Goal: Task Accomplishment & Management: Use online tool/utility

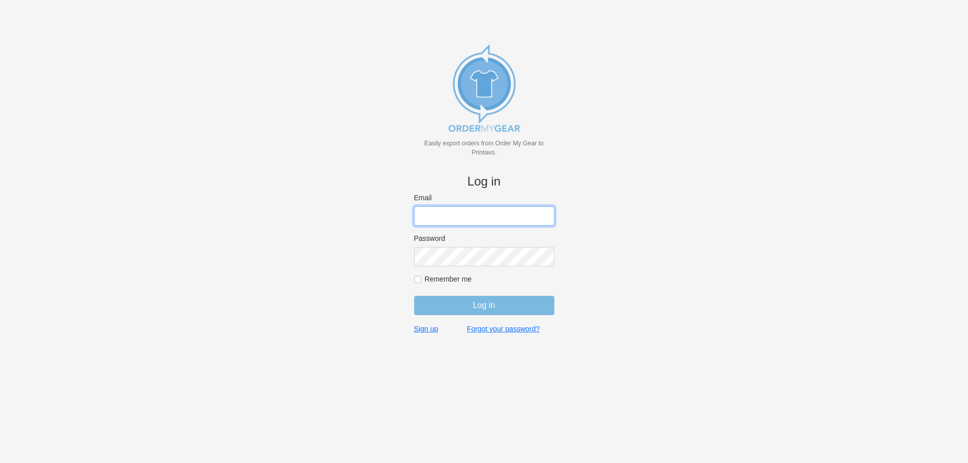
type input "purchasingsupervisor@rainbow-lettering.com"
click at [486, 315] on form "Email purchasingsupervisor@rainbow-lettering.com Password Remember me Log in" at bounding box center [484, 258] width 140 height 131
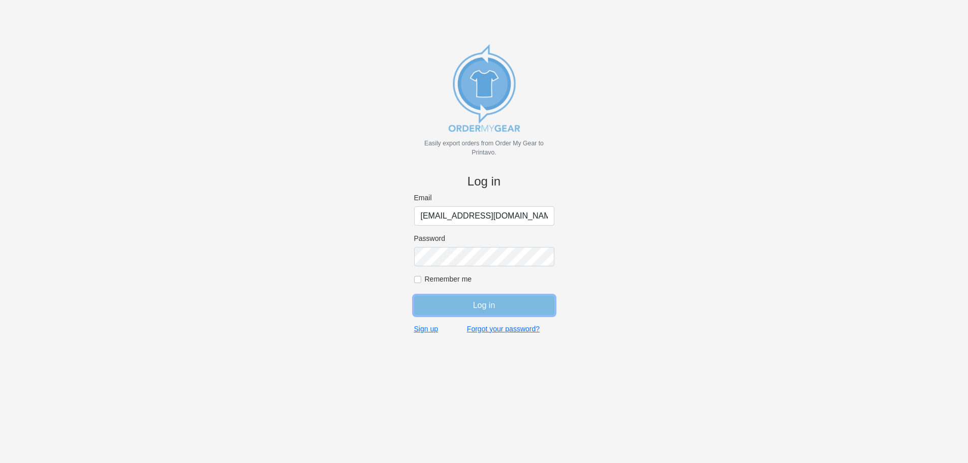
click at [484, 310] on input "Log in" at bounding box center [484, 305] width 140 height 19
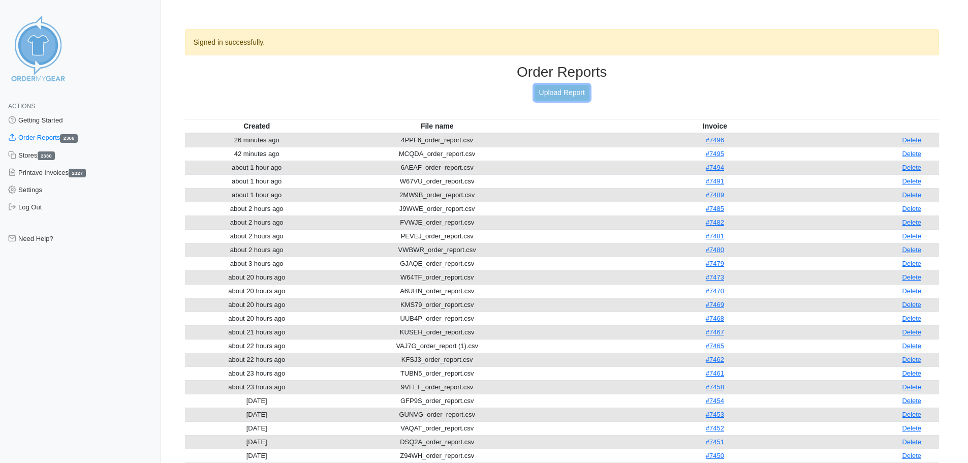
click at [564, 92] on link "Upload Report" at bounding box center [561, 93] width 55 height 16
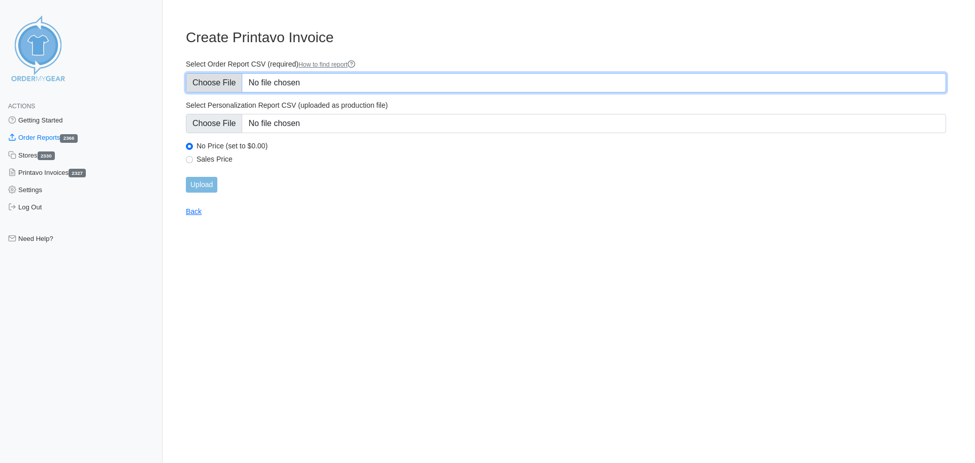
click at [227, 82] on input "Select Order Report CSV (required) How to find report" at bounding box center [566, 82] width 760 height 19
type input "C:\fakepath\XBJK4_order_report.csv"
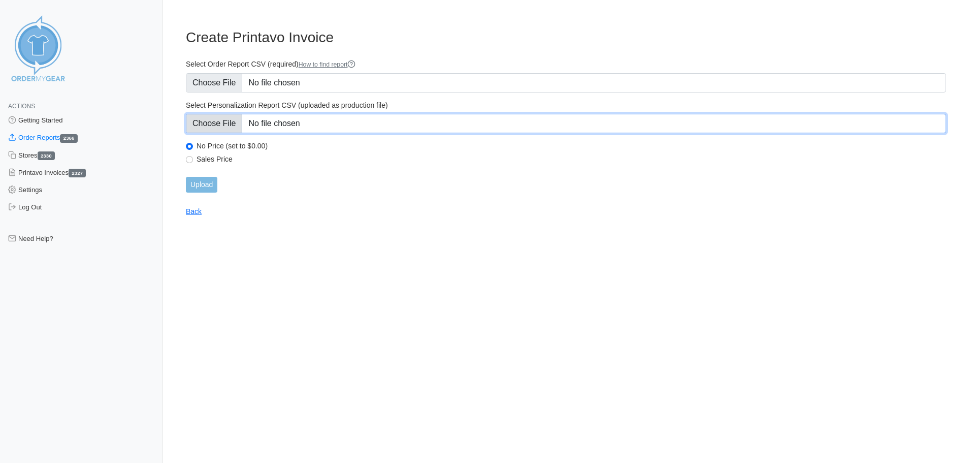
click at [227, 129] on input "Select Personalization Report CSV (uploaded as production file)" at bounding box center [566, 123] width 760 height 19
type input "C:\fakepath\XBJK4_personalization_report.csv"
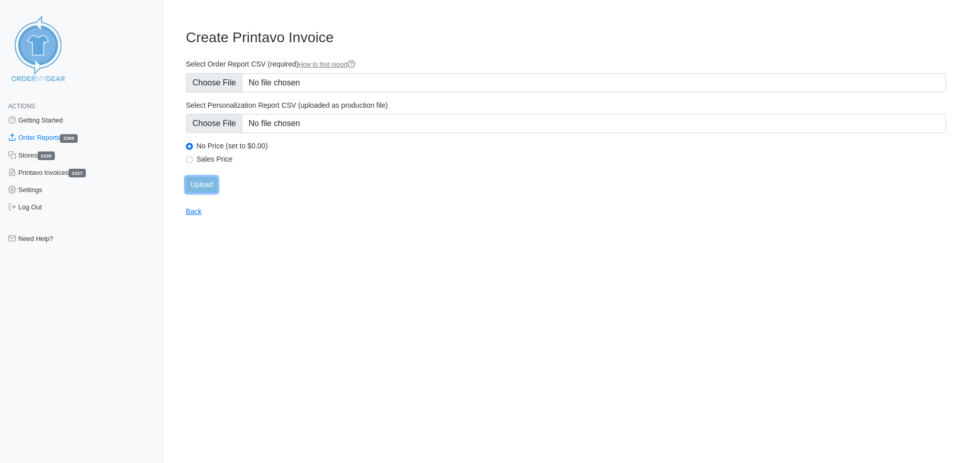
click at [199, 187] on input "Upload" at bounding box center [201, 185] width 31 height 16
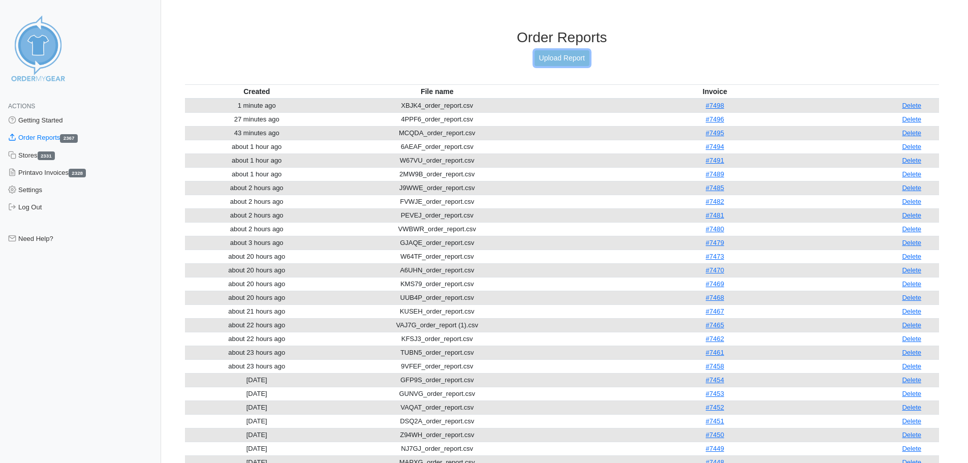
click at [583, 50] on link "Upload Report" at bounding box center [561, 58] width 55 height 16
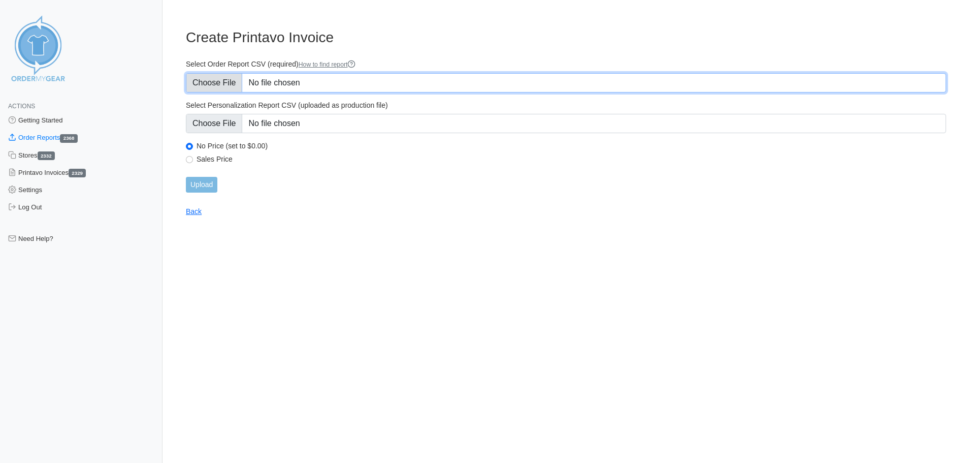
click at [212, 88] on input "Select Order Report CSV (required) How to find report" at bounding box center [566, 82] width 760 height 19
type input "C:\fakepath\2RHSB_order_report.csv"
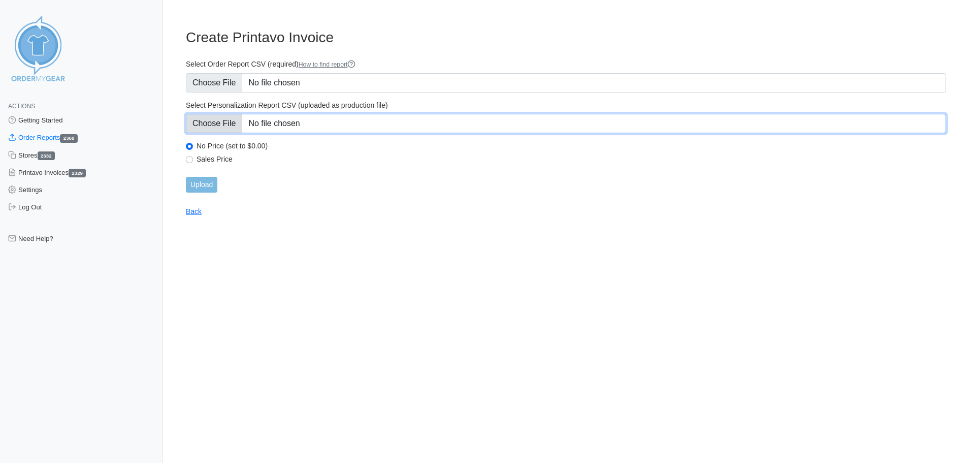
click at [215, 122] on input "Select Personalization Report CSV (uploaded as production file)" at bounding box center [566, 123] width 760 height 19
type input "C:\fakepath\2RHSB_personalization_report.csv"
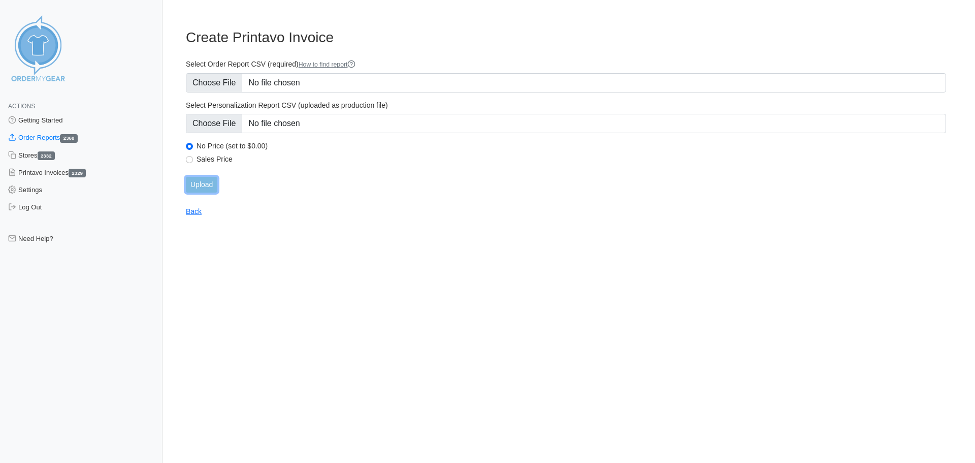
click at [205, 183] on input "Upload" at bounding box center [201, 185] width 31 height 16
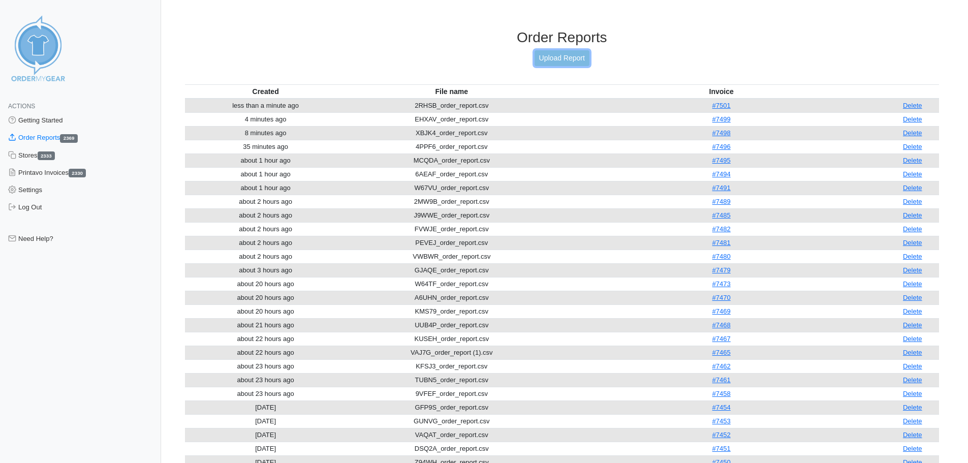
click at [549, 56] on link "Upload Report" at bounding box center [561, 58] width 55 height 16
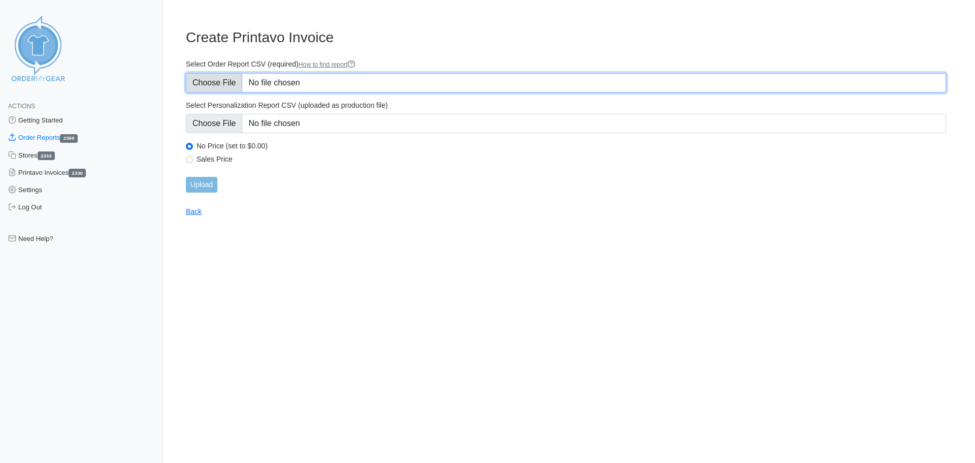
click at [212, 82] on input "Select Order Report CSV (required) How to find report" at bounding box center [566, 82] width 760 height 19
type input "C:\fakepath\A3QZ9_order_report.csv"
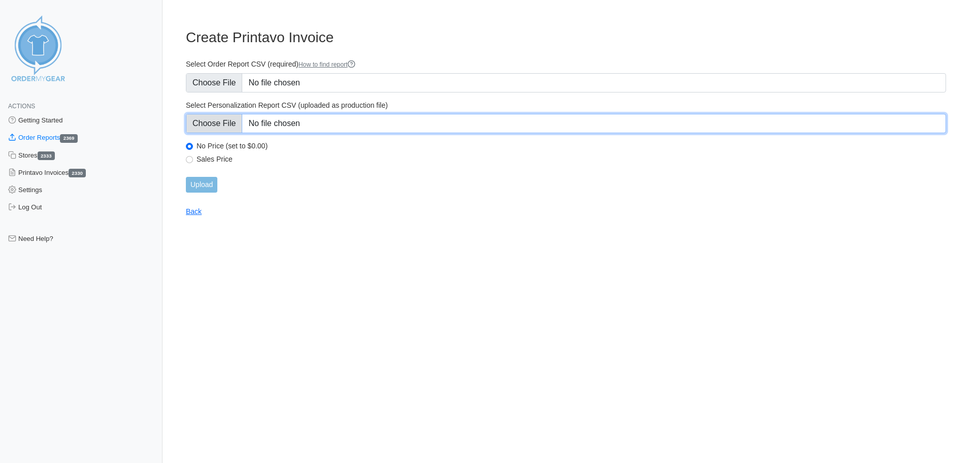
click at [233, 127] on input "Select Personalization Report CSV (uploaded as production file)" at bounding box center [566, 123] width 760 height 19
type input "C:\fakepath\A3QZ9_personalization_report.csv"
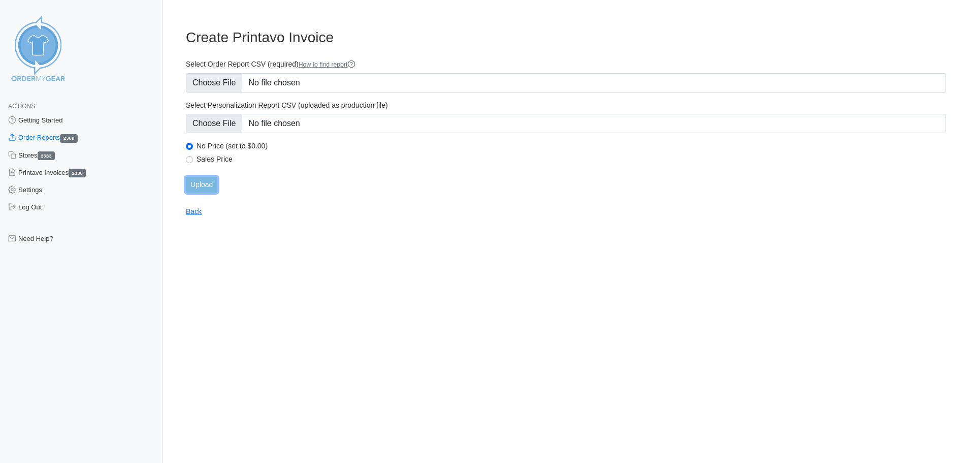
click at [205, 180] on input "Upload" at bounding box center [201, 185] width 31 height 16
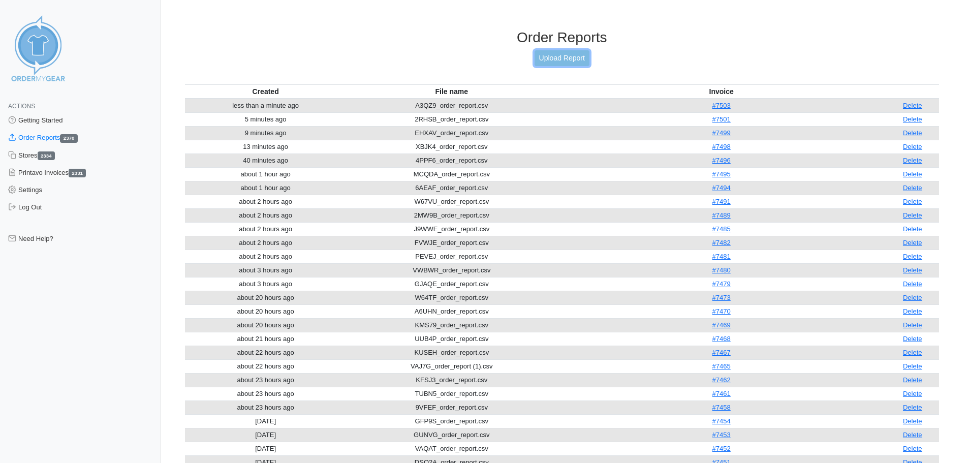
click at [568, 55] on link "Upload Report" at bounding box center [561, 58] width 55 height 16
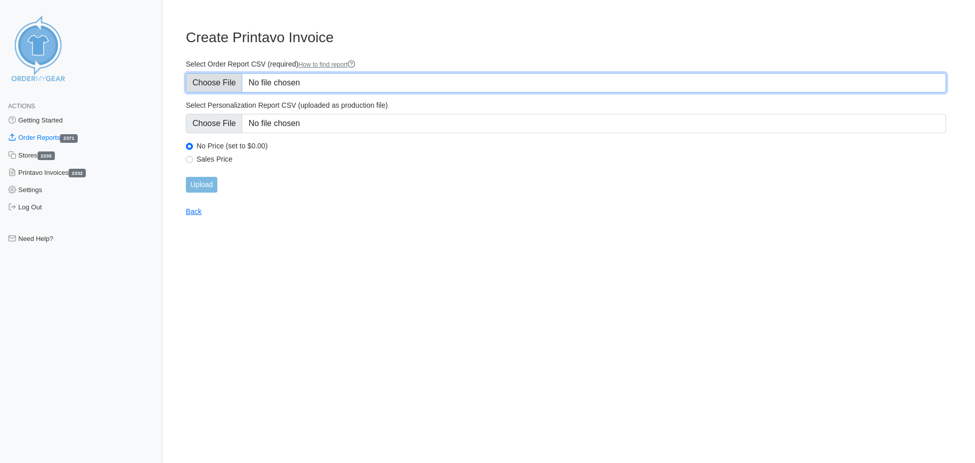
click at [221, 85] on input "Select Order Report CSV (required) How to find report" at bounding box center [566, 82] width 760 height 19
type input "C:\fakepath\A4Y3B_order_report.csv"
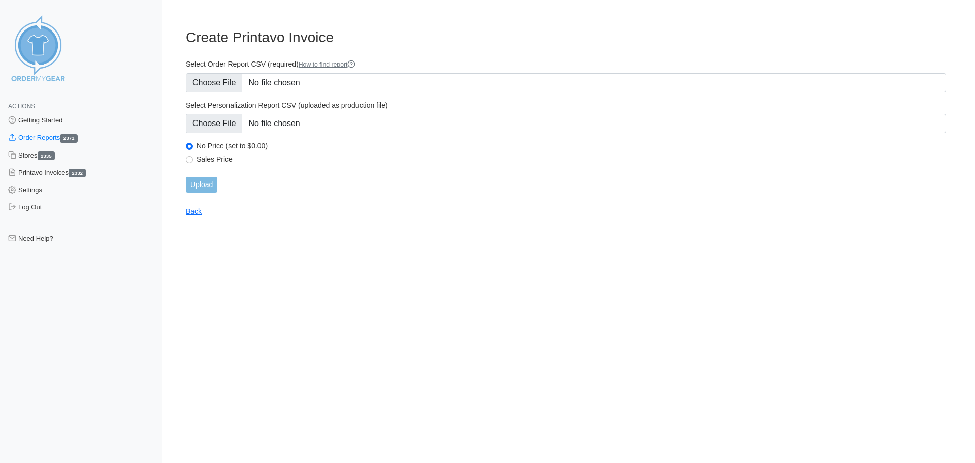
click at [122, 134] on link "Order Reports 2371" at bounding box center [81, 137] width 163 height 17
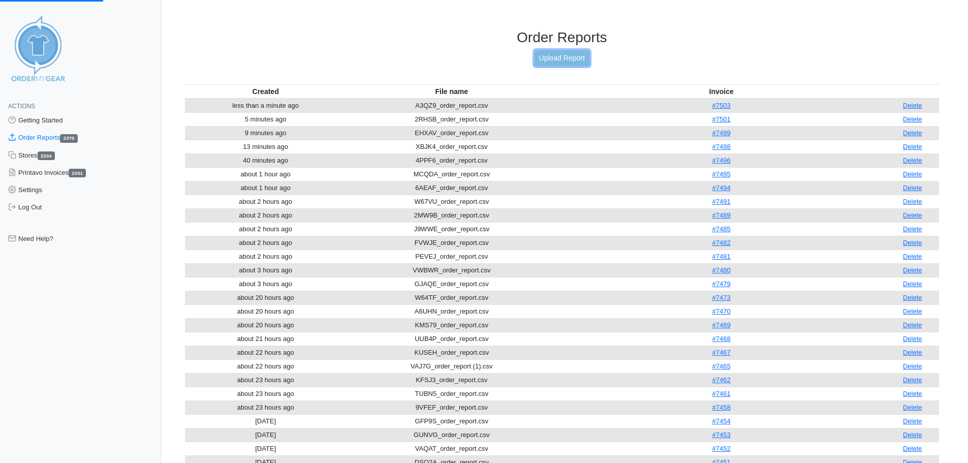
click at [553, 56] on link "Upload Report" at bounding box center [561, 58] width 55 height 16
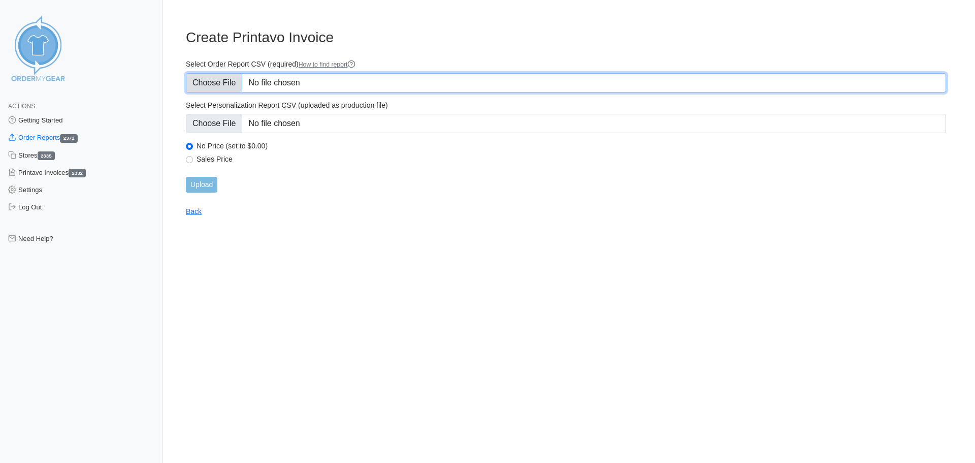
click at [218, 85] on input "Select Order Report CSV (required) How to find report" at bounding box center [566, 82] width 760 height 19
type input "C:\fakepath\A4Y3B_order_report.csv"
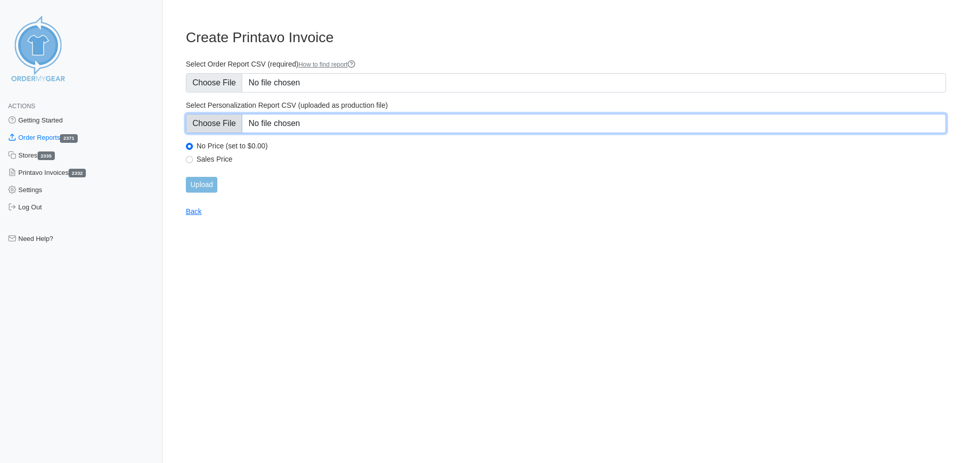
click at [208, 126] on input "Select Personalization Report CSV (uploaded as production file)" at bounding box center [566, 123] width 760 height 19
type input "C:\fakepath\A4Y3B_personalization_report.csv"
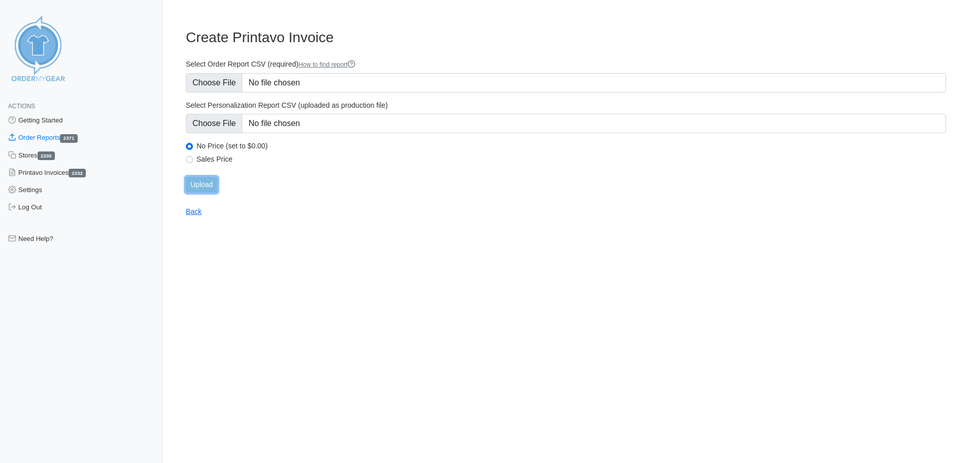
click at [213, 182] on input "Upload" at bounding box center [201, 185] width 31 height 16
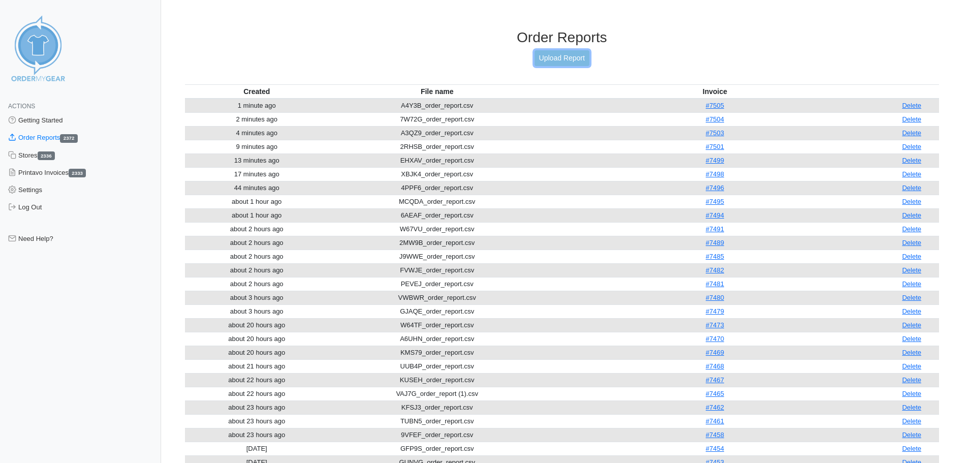
click at [553, 54] on link "Upload Report" at bounding box center [561, 58] width 55 height 16
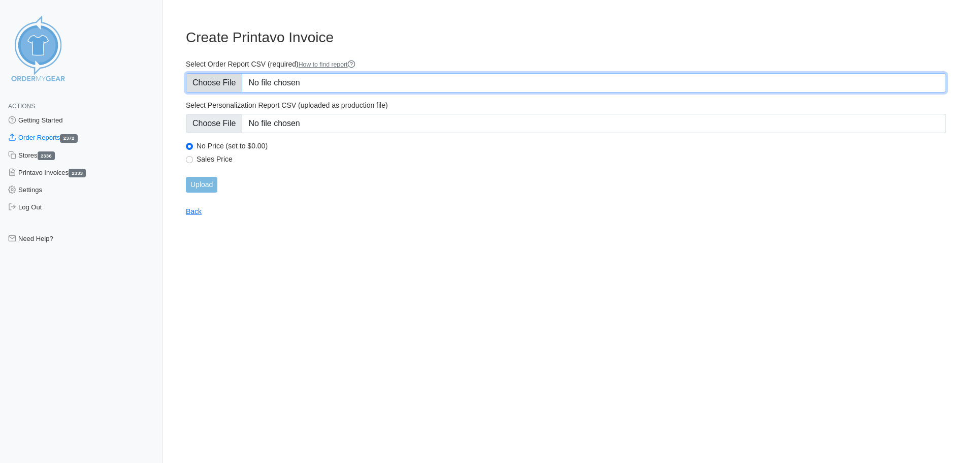
click at [233, 82] on input "Select Order Report CSV (required) How to find report" at bounding box center [566, 82] width 760 height 19
type input "C:\fakepath\9VFXR_order_report.csv"
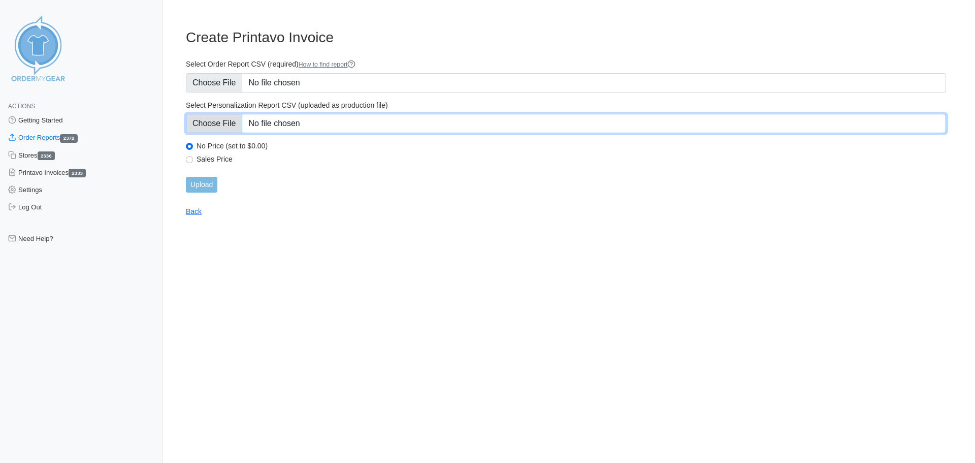
click at [239, 118] on input "Select Personalization Report CSV (uploaded as production file)" at bounding box center [566, 123] width 760 height 19
type input "C:\fakepath\9VFXR_personalization_report.csv"
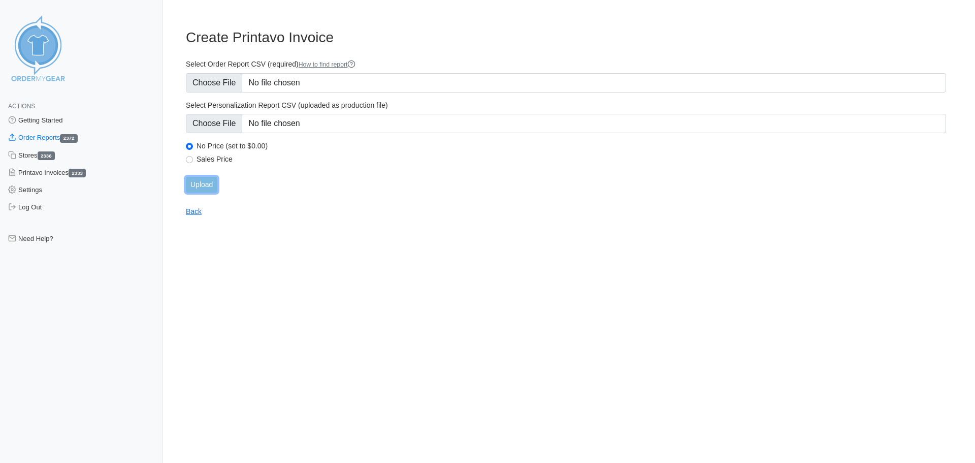
click at [210, 191] on input "Upload" at bounding box center [201, 185] width 31 height 16
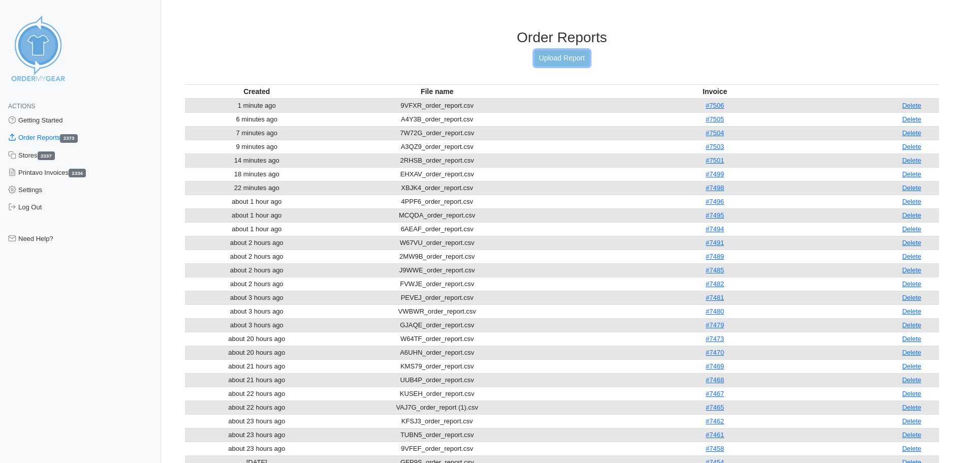
click at [559, 57] on link "Upload Report" at bounding box center [561, 58] width 55 height 16
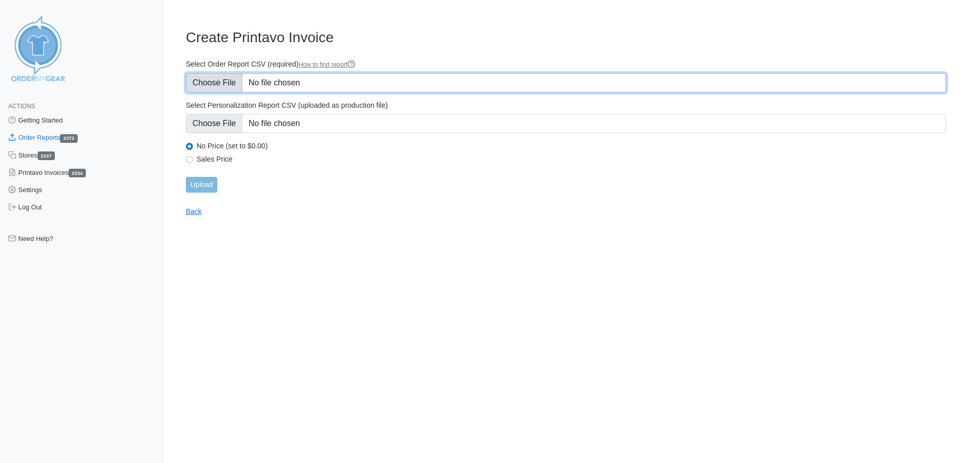
click at [220, 86] on input "Select Order Report CSV (required) How to find report" at bounding box center [566, 82] width 760 height 19
type input "C:\fakepath\RMXGQ_order_report (1).csv"
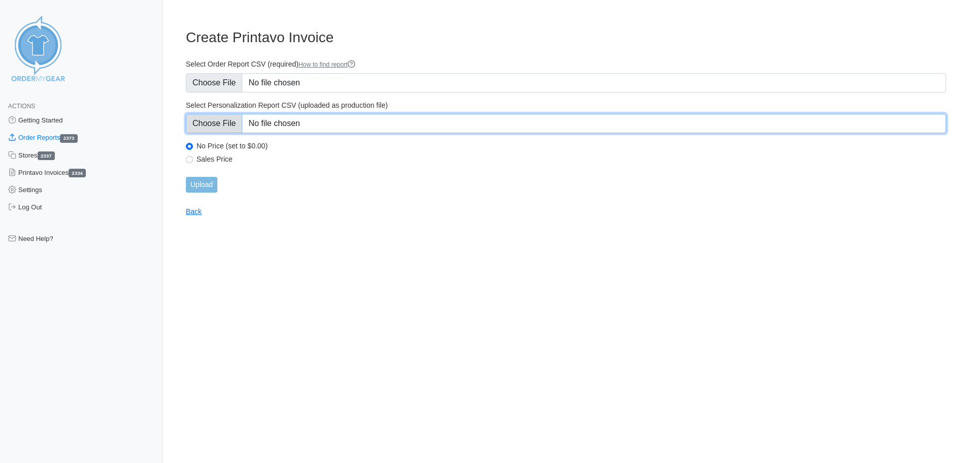
click at [218, 124] on input "Select Personalization Report CSV (uploaded as production file)" at bounding box center [566, 123] width 760 height 19
type input "C:\fakepath\RMXGQ_personalization_report.csv"
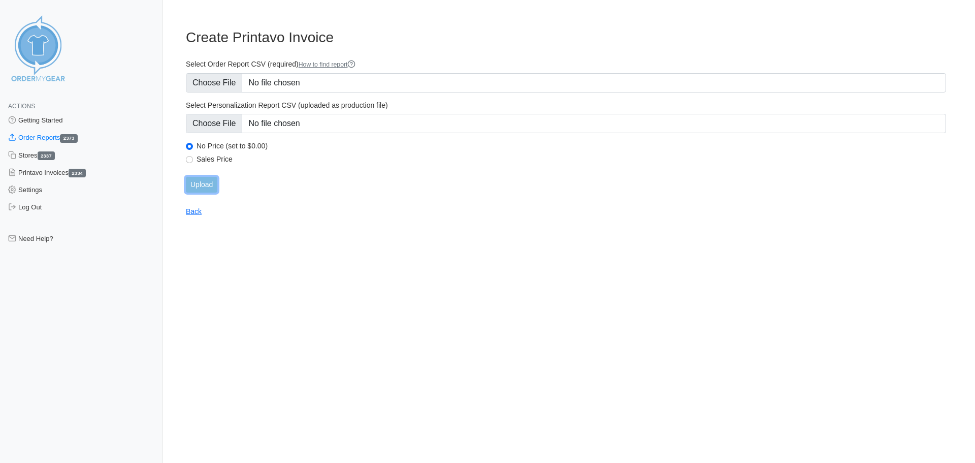
click at [210, 189] on input "Upload" at bounding box center [201, 185] width 31 height 16
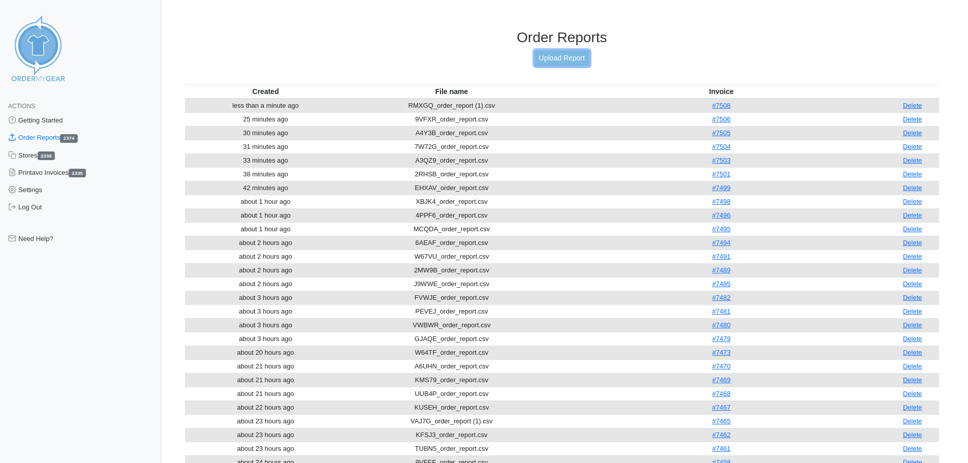
click at [560, 54] on link "Upload Report" at bounding box center [561, 58] width 55 height 16
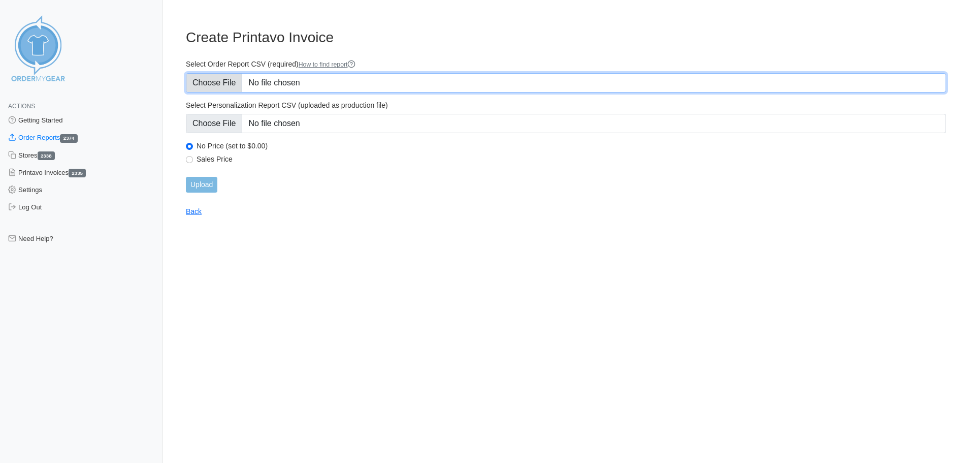
click at [199, 83] on input "Select Order Report CSV (required) How to find report" at bounding box center [566, 82] width 760 height 19
type input "C:\fakepath\QKJAP_order_report.csv"
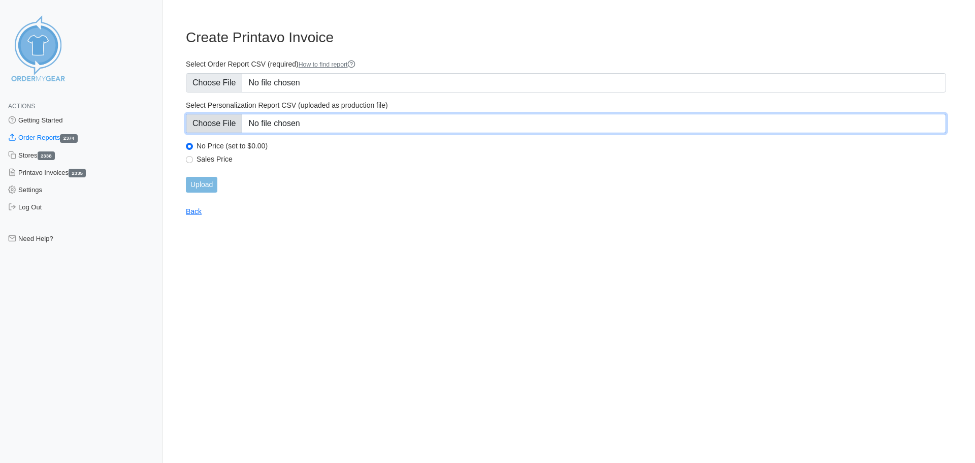
click at [213, 130] on input "Select Personalization Report CSV (uploaded as production file)" at bounding box center [566, 123] width 760 height 19
type input "C:\fakepath\QKJAP_personalization_report.csv"
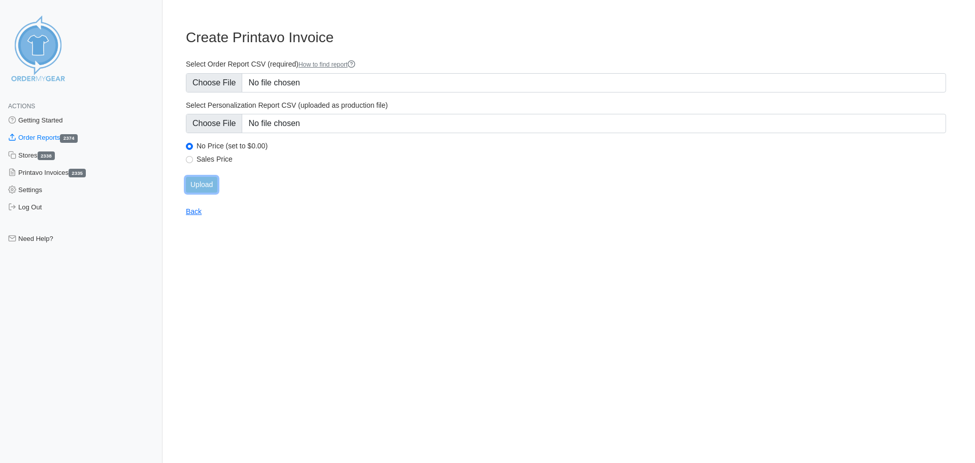
click at [202, 188] on input "Upload" at bounding box center [201, 185] width 31 height 16
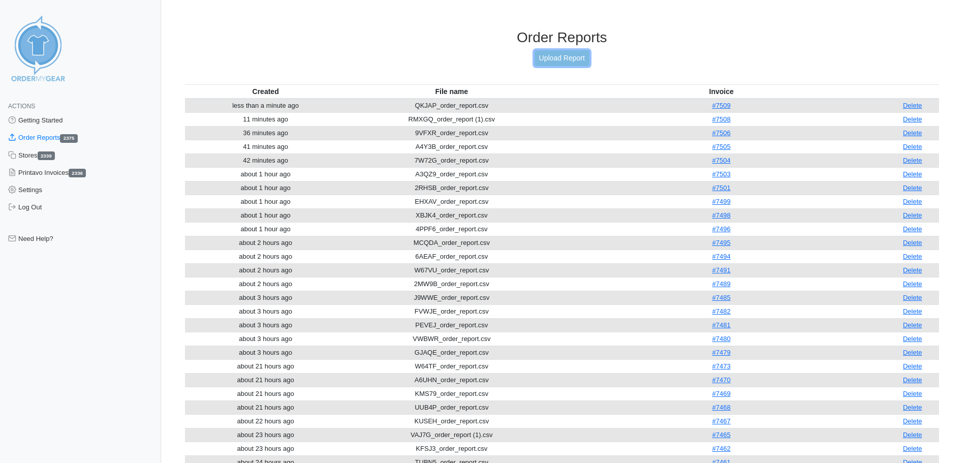
click at [565, 59] on link "Upload Report" at bounding box center [561, 58] width 55 height 16
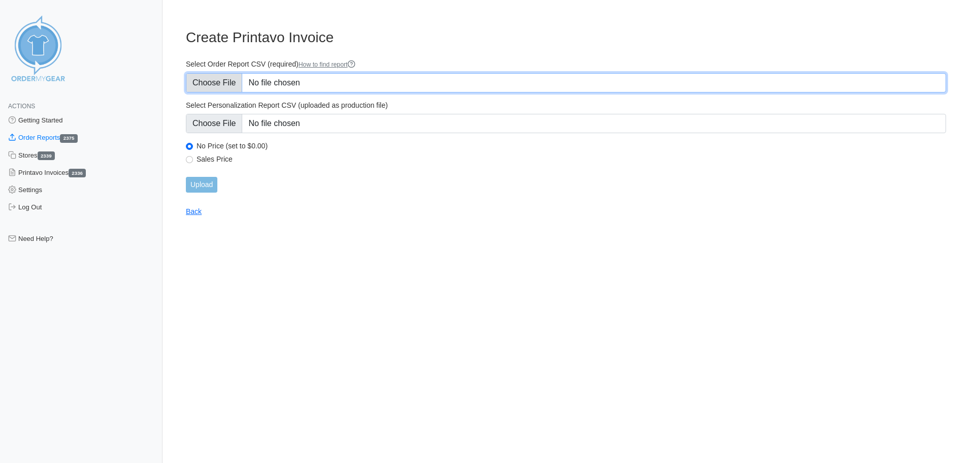
click at [210, 88] on input "Select Order Report CSV (required) How to find report" at bounding box center [566, 82] width 760 height 19
click at [235, 78] on input "Select Order Report CSV (required) How to find report" at bounding box center [566, 82] width 760 height 19
type input "C:\fakepath\M6PJ4_order_report.csv"
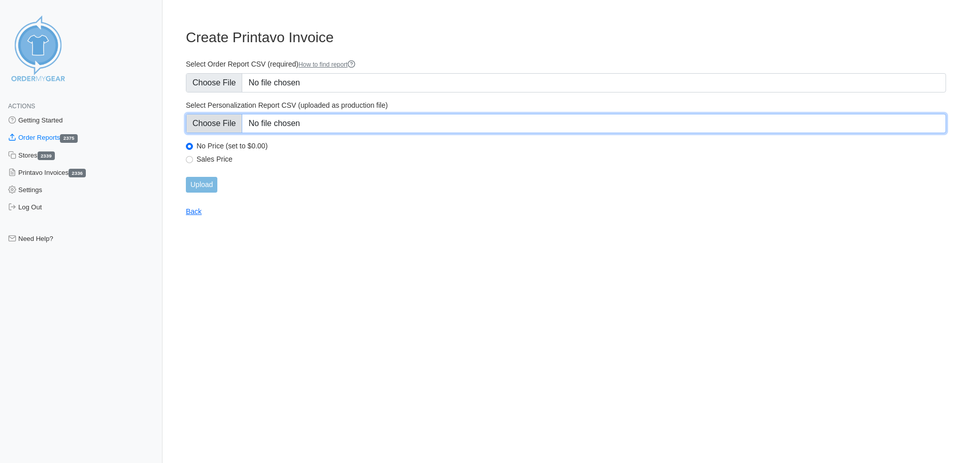
click at [209, 122] on input "Select Personalization Report CSV (uploaded as production file)" at bounding box center [566, 123] width 760 height 19
type input "C:\fakepath\M6PJ4_personalization_report.csv"
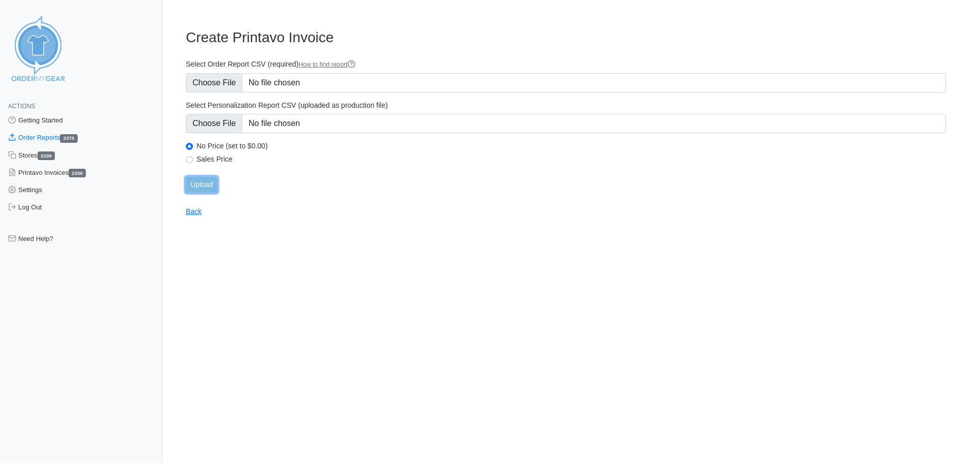
click at [205, 187] on input "Upload" at bounding box center [201, 185] width 31 height 16
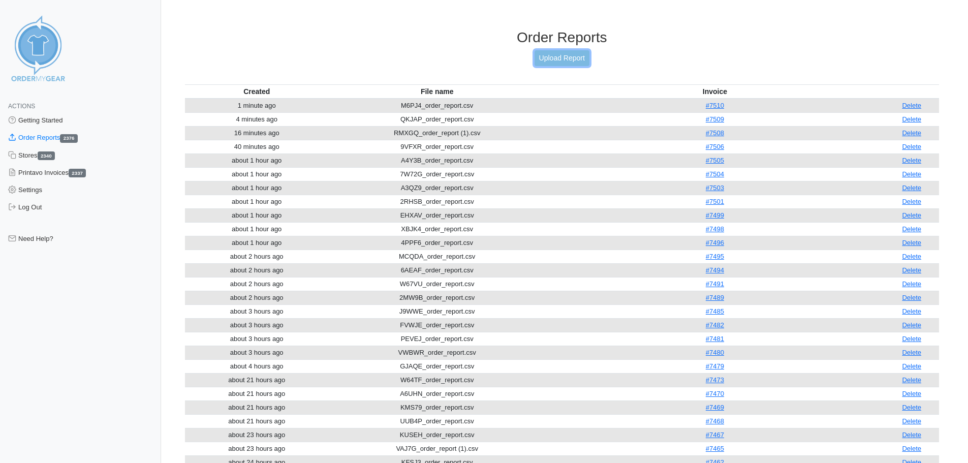
click at [565, 55] on link "Upload Report" at bounding box center [561, 58] width 55 height 16
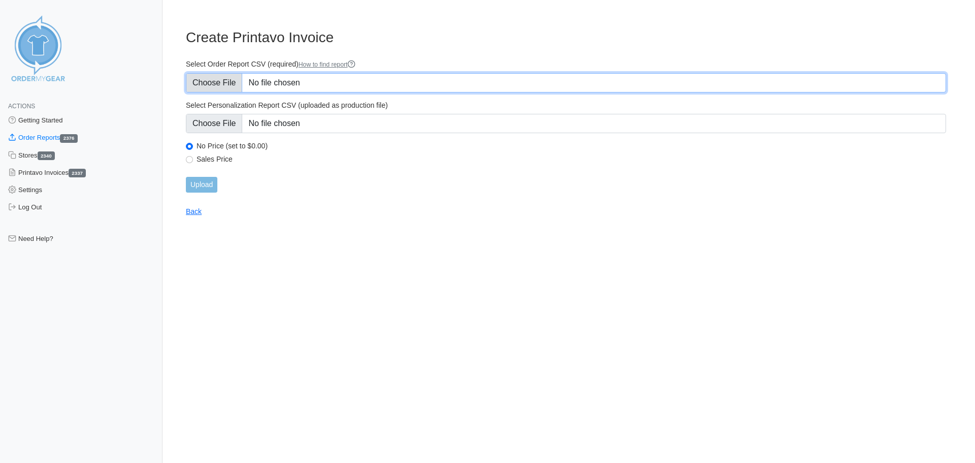
click at [233, 87] on input "Select Order Report CSV (required) How to find report" at bounding box center [566, 82] width 760 height 19
type input "C:\fakepath\FZSBF_order_report.csv"
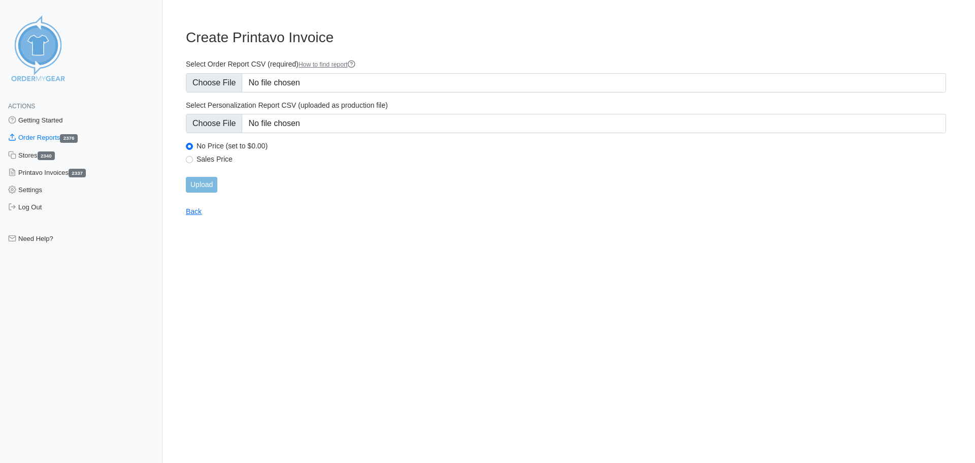
click at [215, 139] on form "Select Order Report CSV (required) How to find report Select Personalization Re…" at bounding box center [566, 125] width 760 height 133
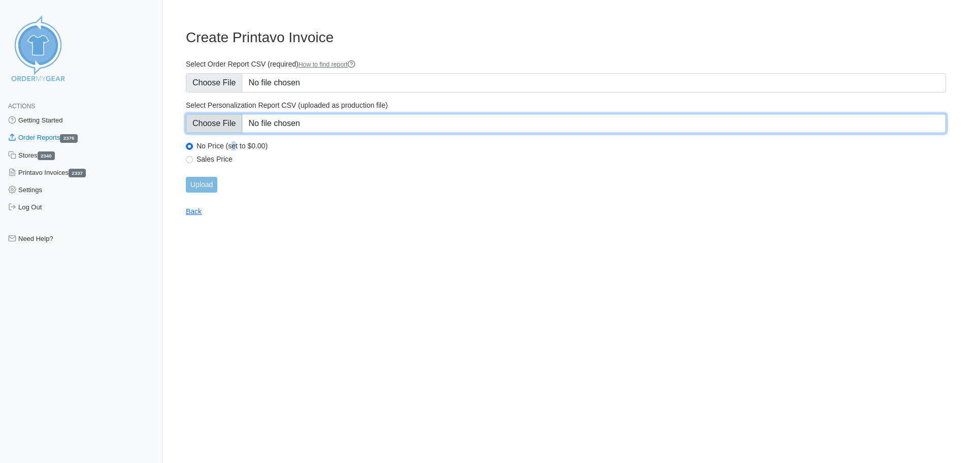
click at [213, 129] on input "Select Personalization Report CSV (uploaded as production file)" at bounding box center [566, 123] width 760 height 19
type input "C:\fakepath\FZSBF_personalization_report.csv"
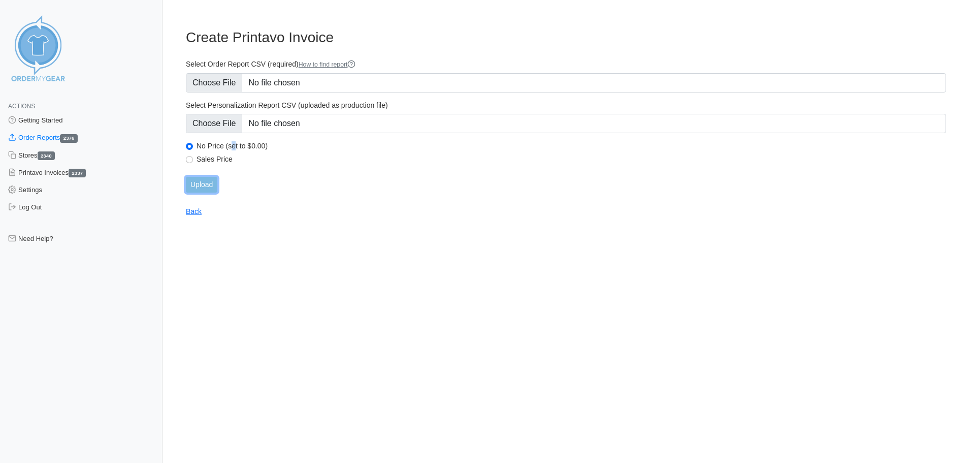
click at [202, 187] on input "Upload" at bounding box center [201, 185] width 31 height 16
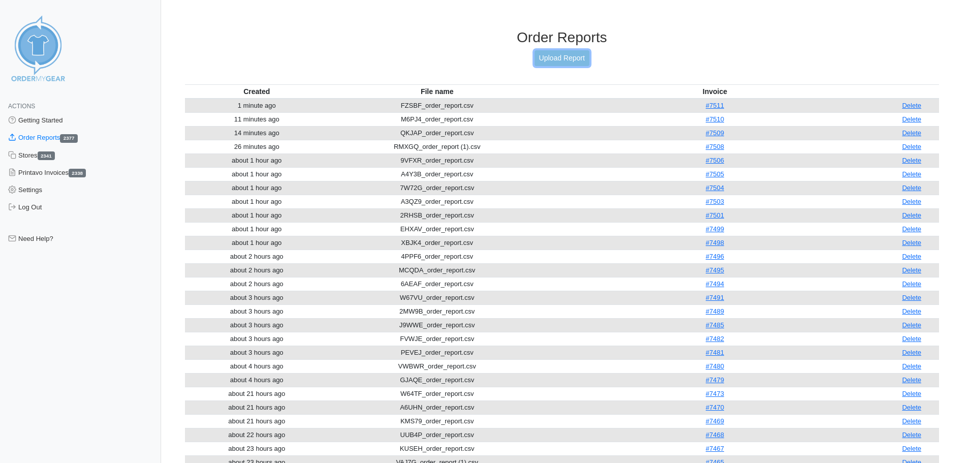
click at [569, 60] on link "Upload Report" at bounding box center [561, 58] width 55 height 16
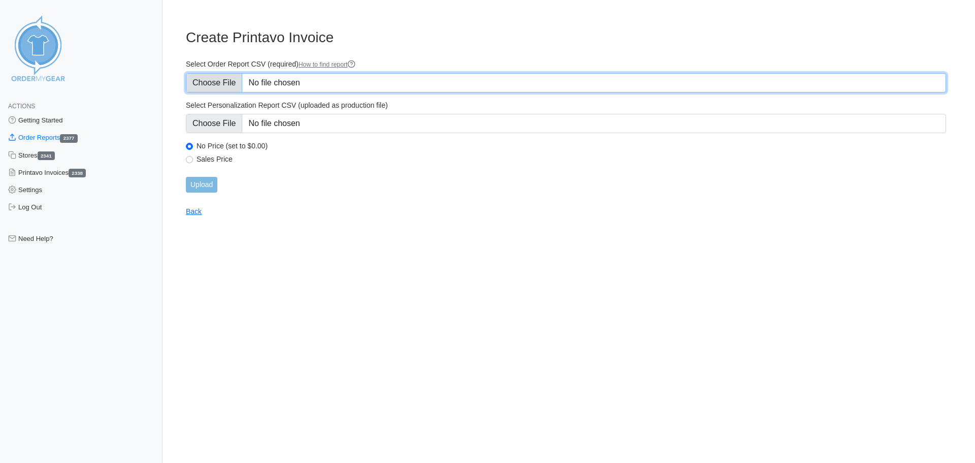
click at [232, 85] on input "Select Order Report CSV (required) How to find report" at bounding box center [566, 82] width 760 height 19
type input "C:\fakepath\325KT_order_report.csv"
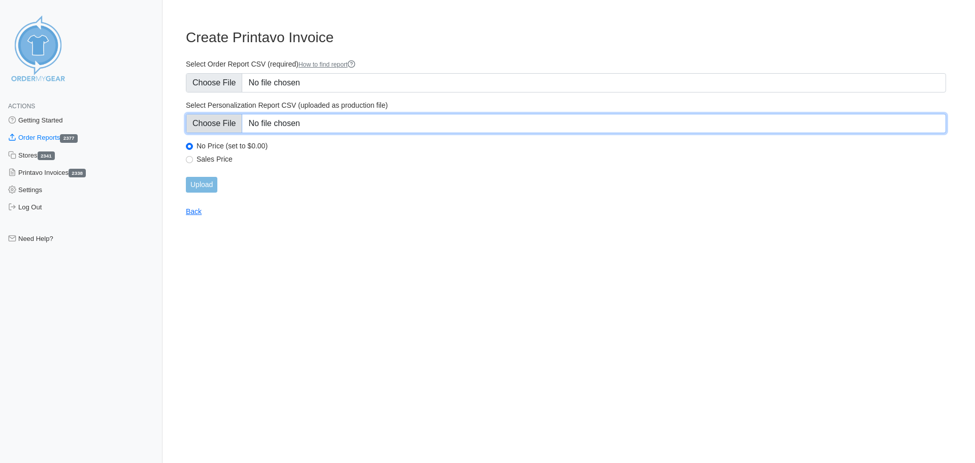
click at [218, 123] on input "Select Personalization Report CSV (uploaded as production file)" at bounding box center [566, 123] width 760 height 19
type input "C:\fakepath\325KT_personalization_report.csv"
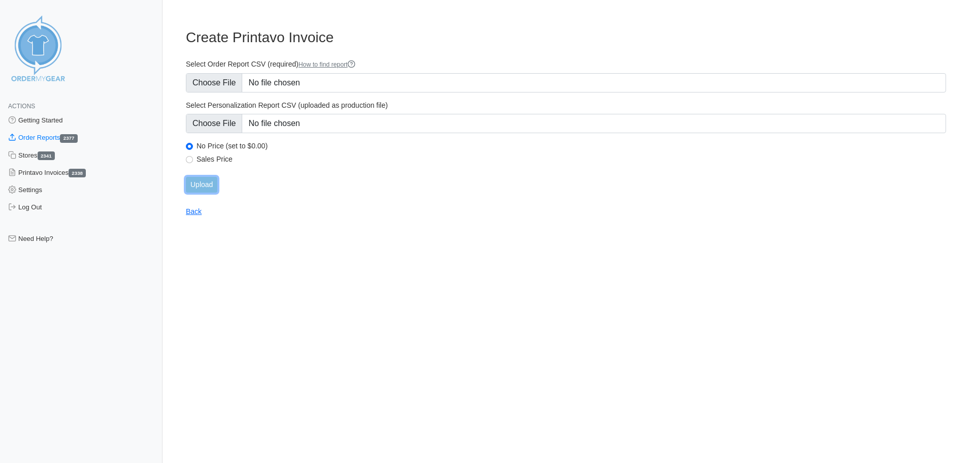
click at [211, 179] on input "Upload" at bounding box center [201, 185] width 31 height 16
